Goal: Transaction & Acquisition: Purchase product/service

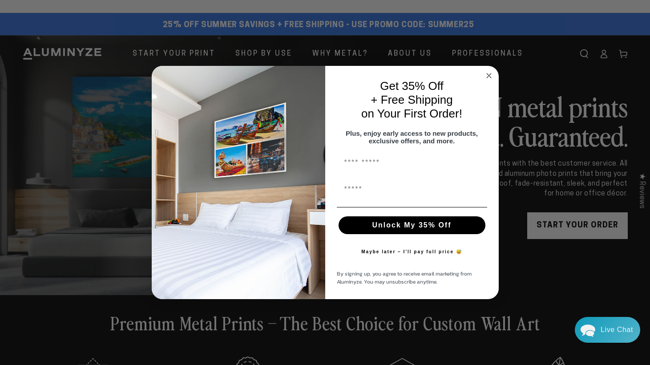
click at [491, 71] on circle "Close dialog" at bounding box center [489, 76] width 10 height 10
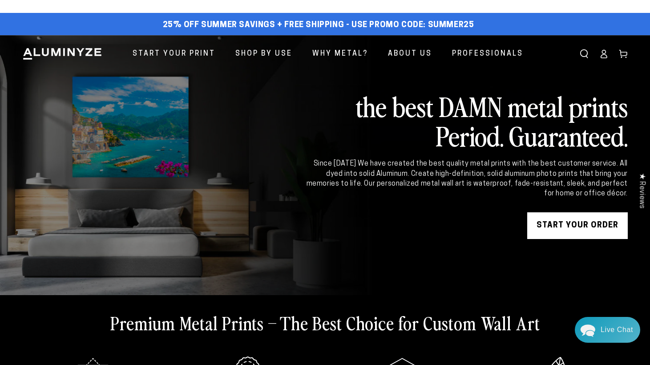
scroll to position [2, 0]
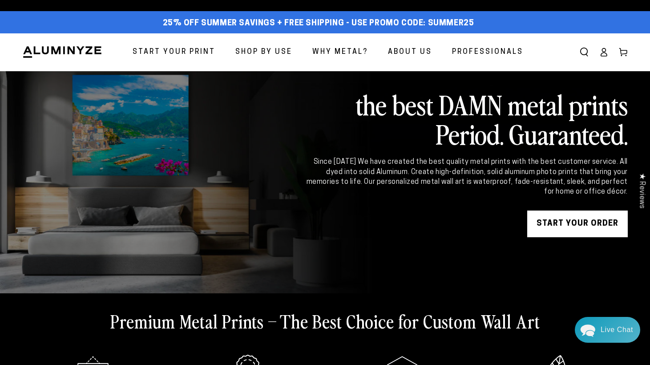
click at [481, 54] on span "Professionals" at bounding box center [487, 52] width 71 height 13
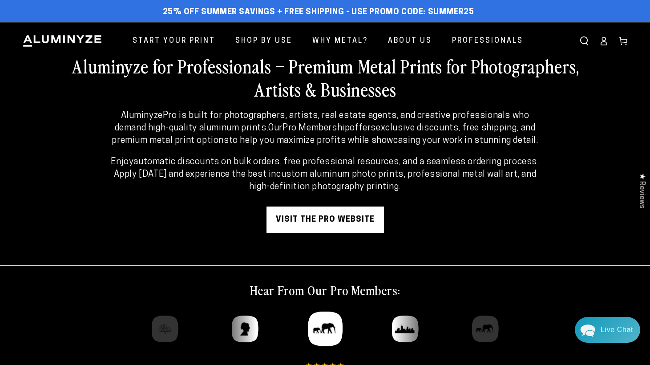
click at [606, 43] on icon at bounding box center [603, 40] width 9 height 9
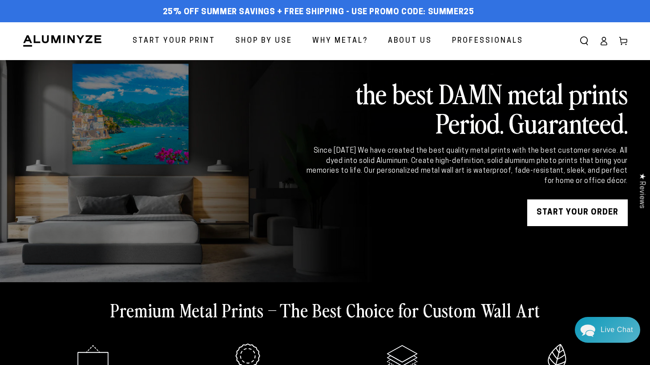
click at [170, 45] on span "Start Your Print" at bounding box center [174, 41] width 83 height 13
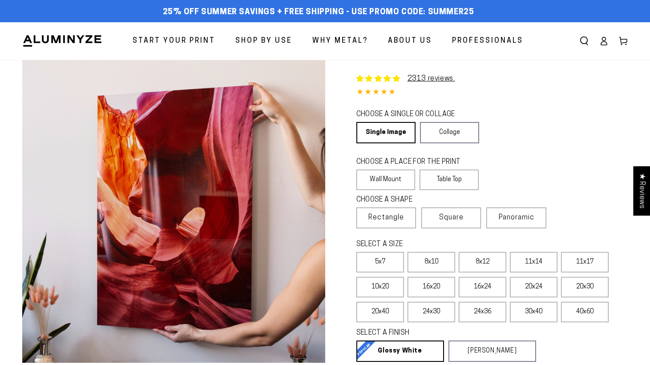
select select "**********"
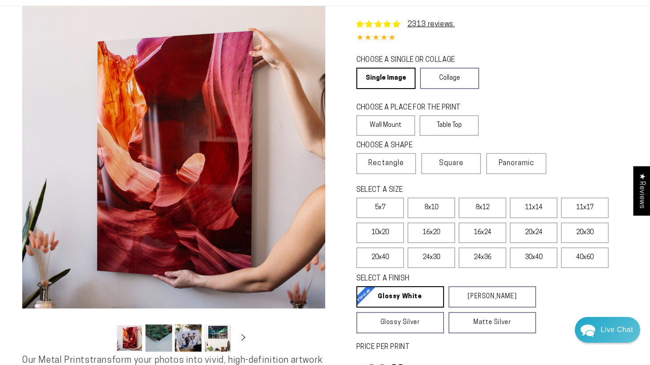
scroll to position [111, 0]
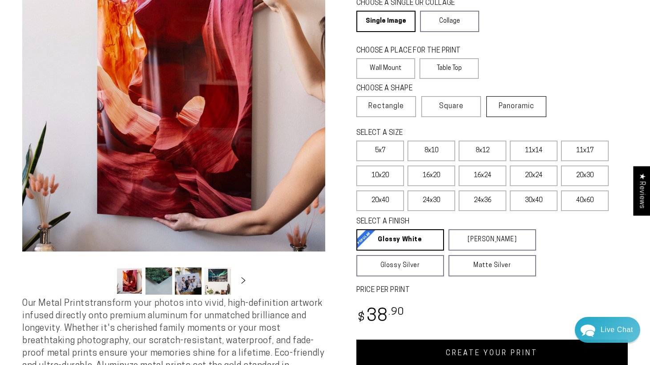
click at [519, 105] on span "Panoramic" at bounding box center [517, 106] width 36 height 7
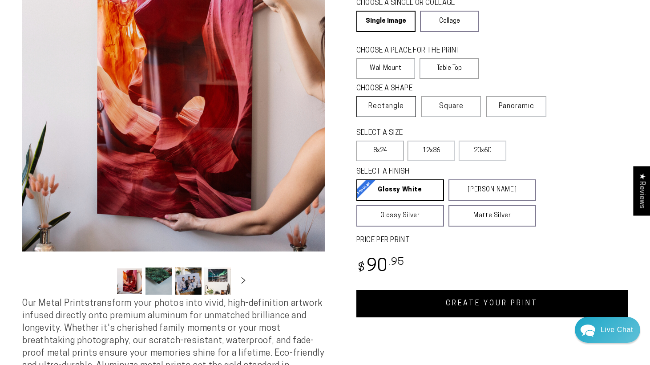
click at [380, 102] on span "Rectangle" at bounding box center [387, 106] width 36 height 11
